Goal: Task Accomplishment & Management: Manage account settings

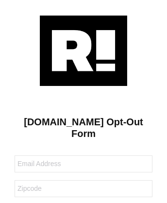
click at [84, 50] on img at bounding box center [83, 51] width 87 height 70
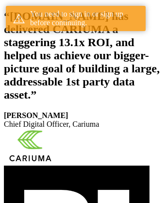
scroll to position [179, 0]
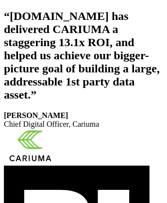
scroll to position [164, 0]
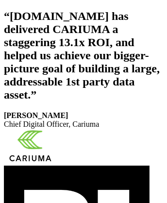
scroll to position [179, 0]
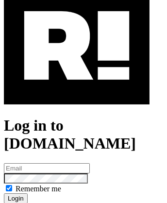
click at [77, 88] on img at bounding box center [77, 46] width 146 height 118
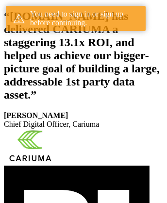
scroll to position [179, 0]
